Goal: Find specific page/section: Find specific page/section

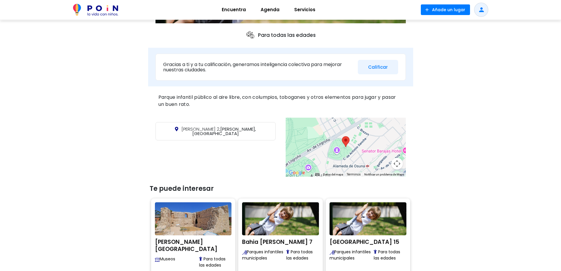
scroll to position [177, 0]
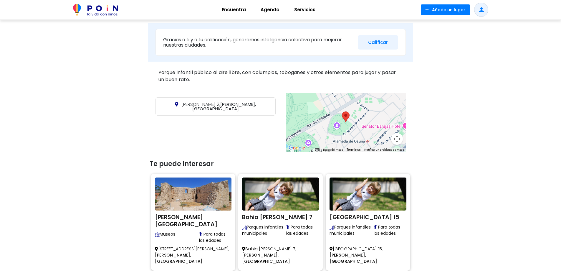
click at [345, 127] on div at bounding box center [346, 122] width 120 height 59
click at [399, 140] on button "Controles de visualización del mapa" at bounding box center [397, 139] width 12 height 12
click at [384, 108] on button "Ampliar" at bounding box center [383, 109] width 12 height 12
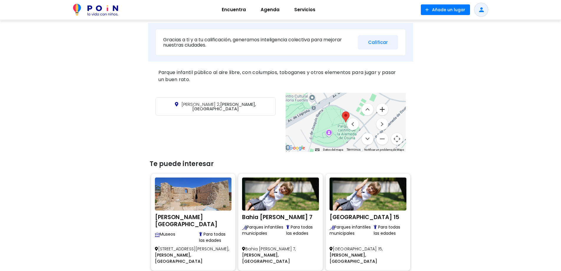
click at [384, 108] on button "Ampliar" at bounding box center [383, 109] width 12 height 12
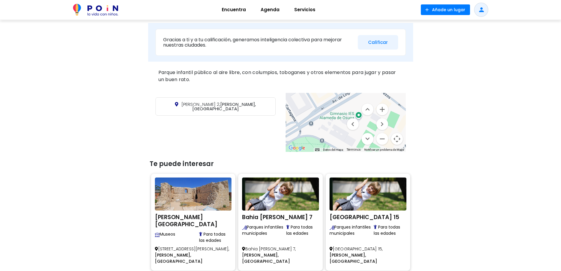
drag, startPoint x: 319, startPoint y: 133, endPoint x: 297, endPoint y: 173, distance: 45.7
click at [300, 177] on div "< Lugares / Naturaleza con niños [PERSON_NAME] 2 Parques infantiles municipales…" at bounding box center [280, 100] width 265 height 515
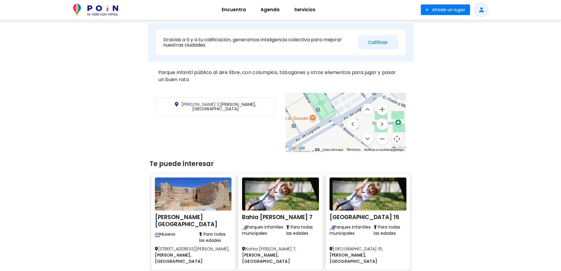
drag, startPoint x: 341, startPoint y: 122, endPoint x: 320, endPoint y: 162, distance: 45.6
click at [320, 162] on div "< Lugares / Naturaleza con niños [PERSON_NAME] 2 Parques infantiles municipales…" at bounding box center [280, 100] width 265 height 515
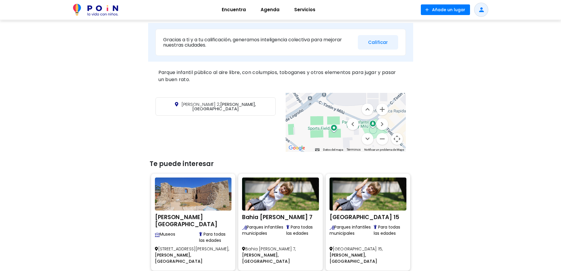
drag, startPoint x: 341, startPoint y: 132, endPoint x: 277, endPoint y: 137, distance: 64.4
click at [277, 137] on div "[PERSON_NAME] 2, [PERSON_NAME], [GEOGRAPHIC_DATA] ← Mover a la izquierda → Move…" at bounding box center [280, 122] width 265 height 62
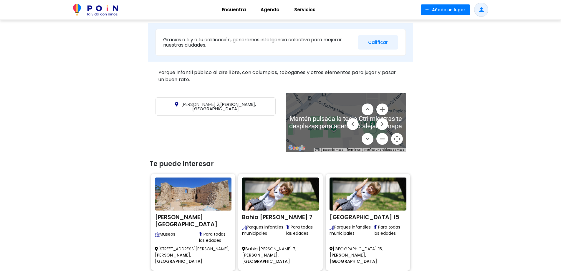
scroll to position [147, 0]
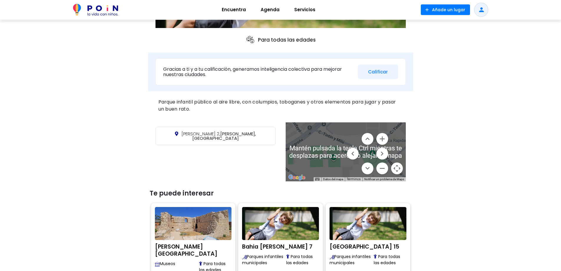
click at [324, 138] on div at bounding box center [346, 151] width 120 height 59
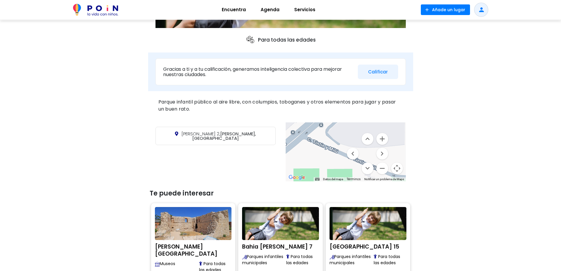
drag, startPoint x: 321, startPoint y: 149, endPoint x: 318, endPoint y: 162, distance: 14.2
click at [318, 162] on div at bounding box center [346, 151] width 120 height 59
